Goal: Navigation & Orientation: Find specific page/section

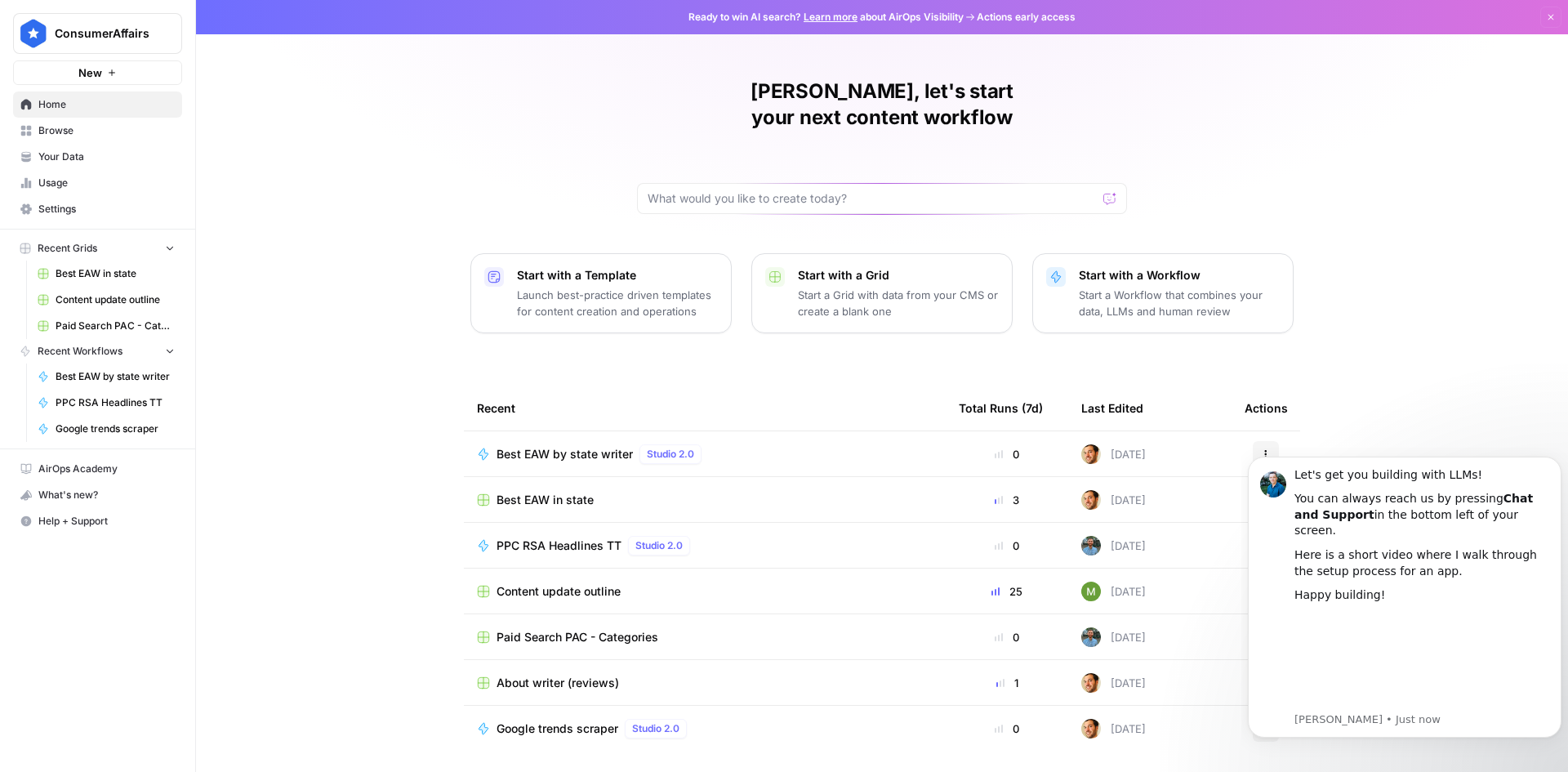
click at [73, 150] on span "Your Data" at bounding box center [106, 157] width 136 height 15
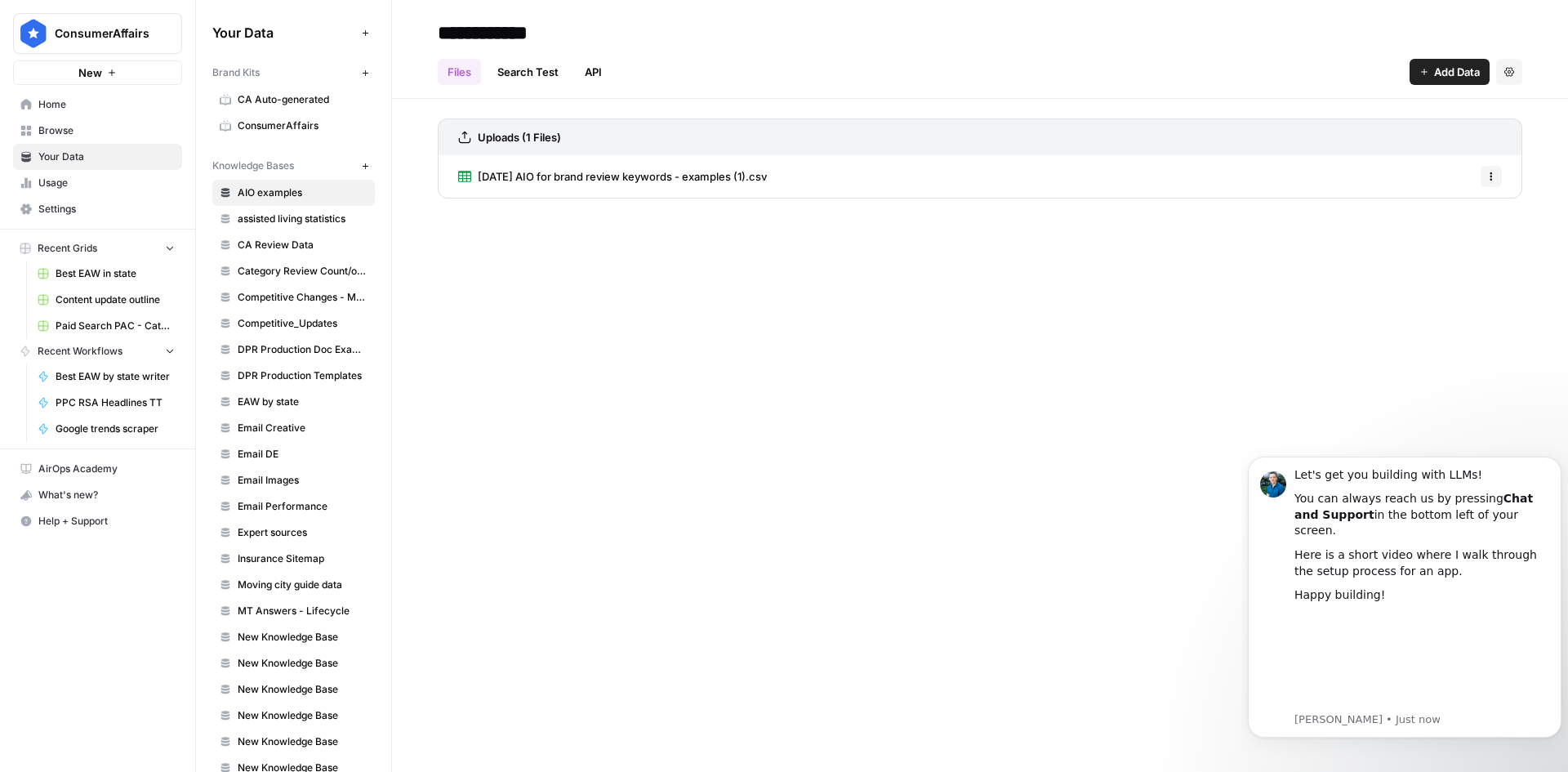
click at [102, 423] on span "Google trends scraper" at bounding box center [115, 429] width 119 height 15
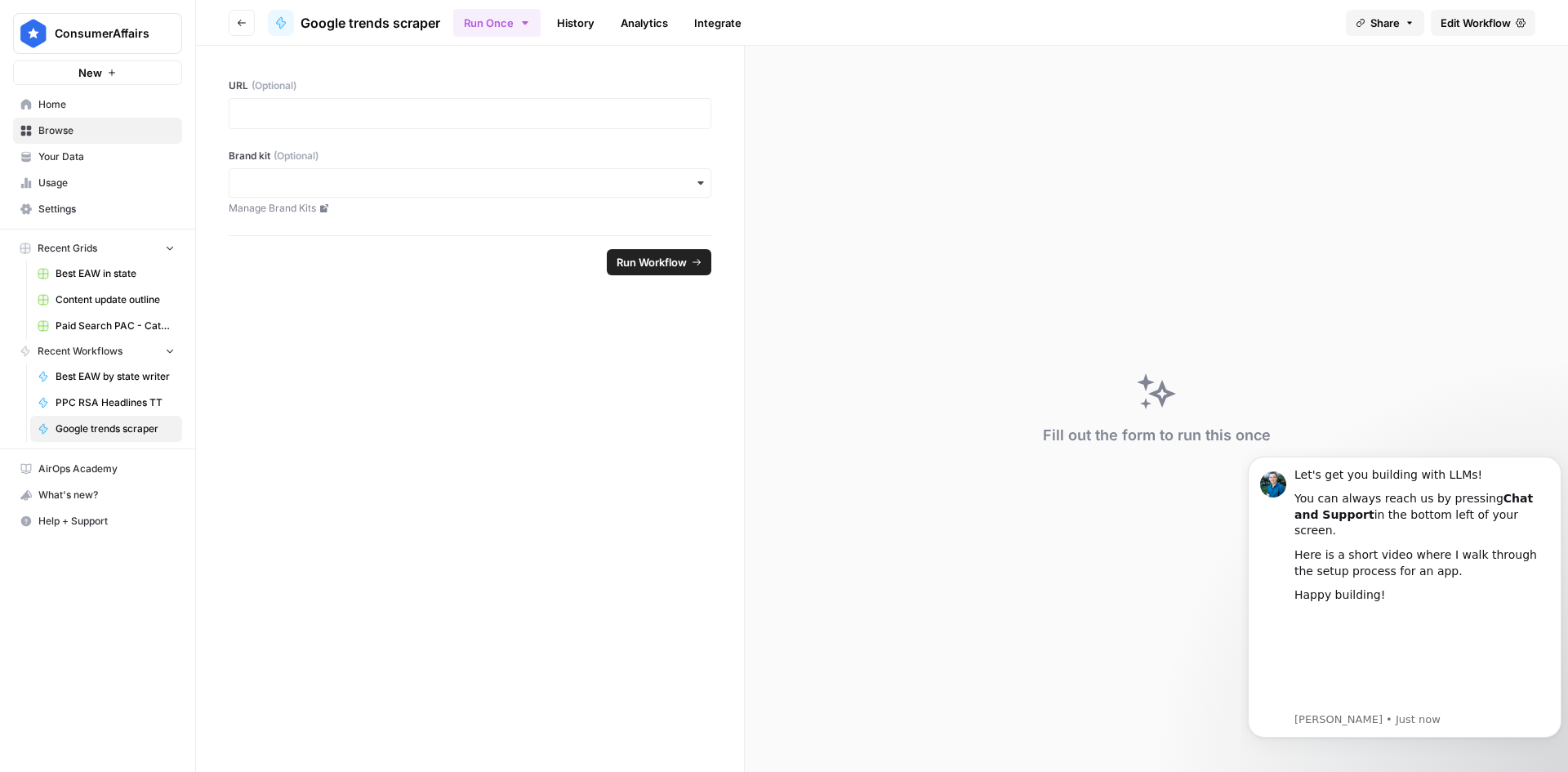
click at [98, 404] on span "PPC RSA Headlines TT" at bounding box center [115, 403] width 119 height 15
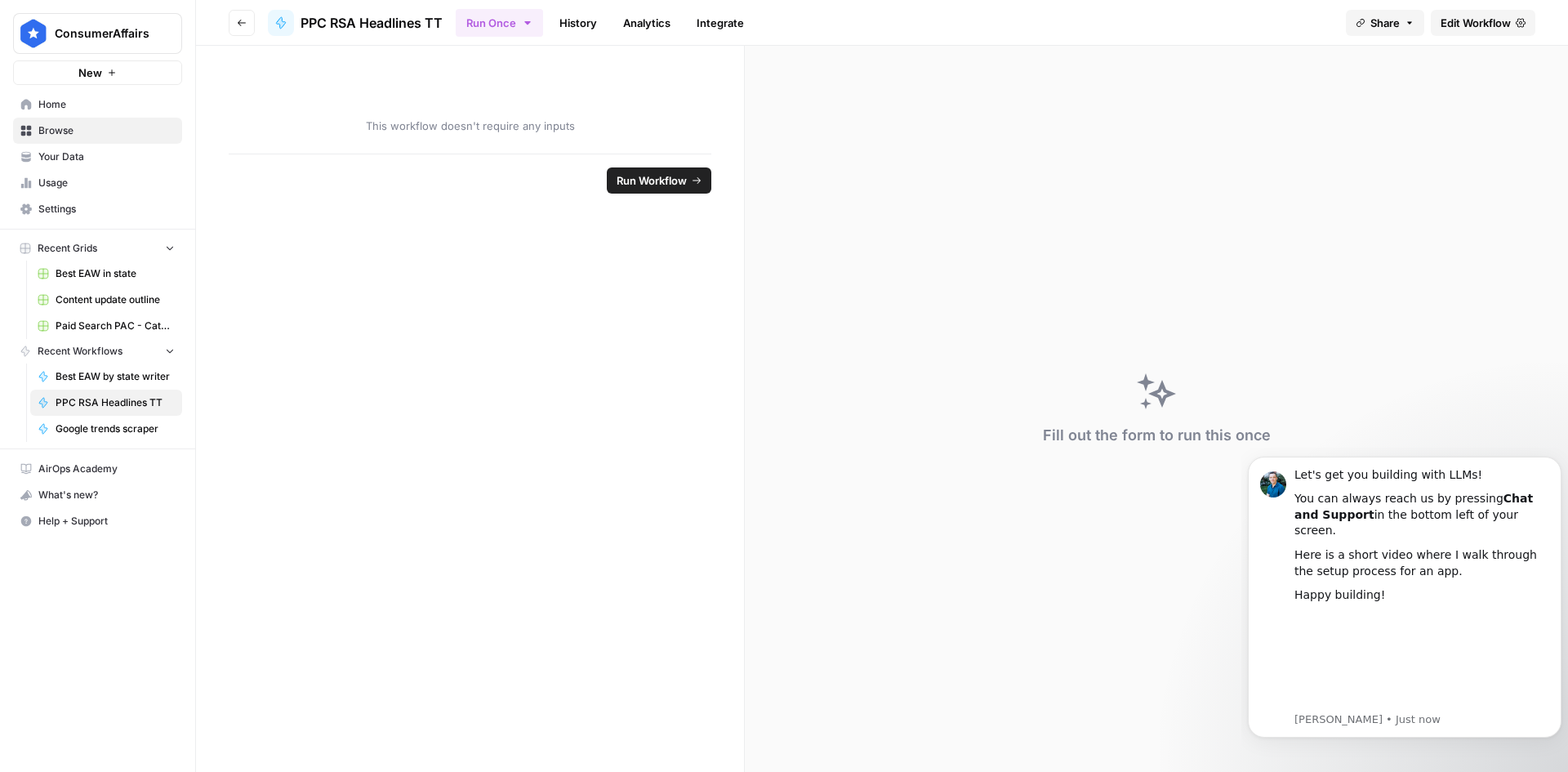
click at [98, 378] on span "Best EAW by state writer" at bounding box center [115, 377] width 119 height 15
